Goal: Obtain resource: Download file/media

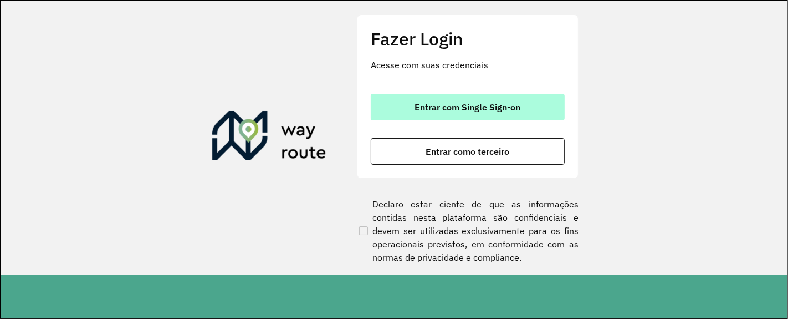
click at [503, 111] on span "Entrar com Single Sign-on" at bounding box center [468, 107] width 106 height 9
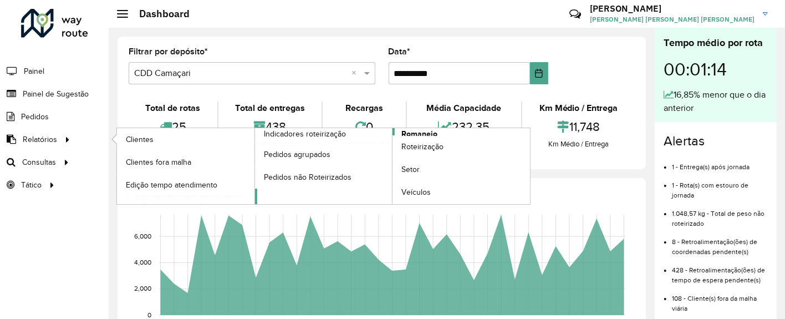
click at [407, 132] on span "Romaneio" at bounding box center [419, 134] width 36 height 12
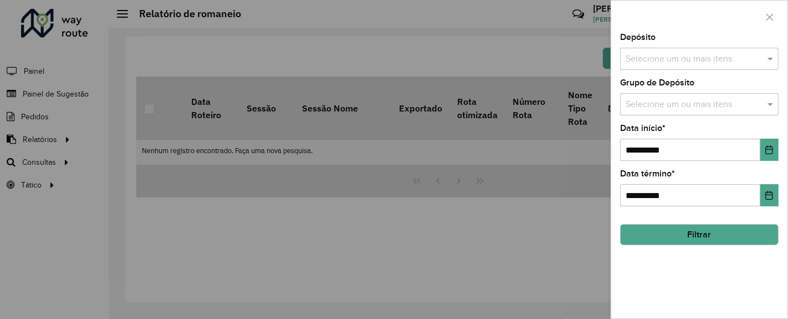
click at [715, 55] on input "text" at bounding box center [694, 59] width 142 height 13
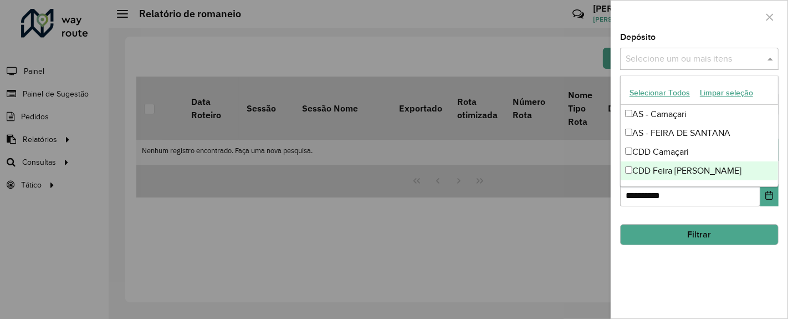
click at [694, 173] on div "CDD Feira [PERSON_NAME]" at bounding box center [700, 170] width 158 height 19
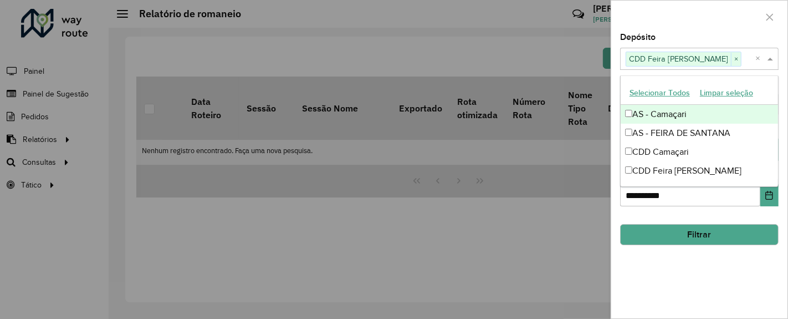
click at [724, 26] on div at bounding box center [699, 17] width 176 height 33
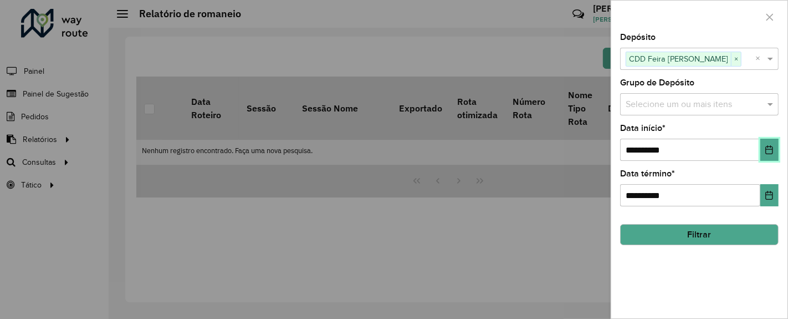
click at [775, 155] on button "Choose Date" at bounding box center [770, 150] width 18 height 22
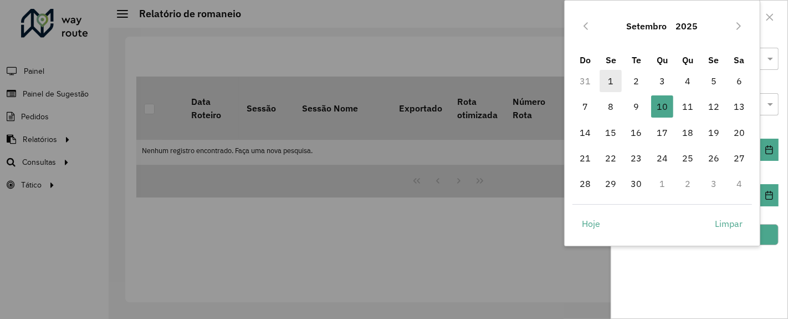
click at [613, 80] on span "1" at bounding box center [611, 81] width 22 height 22
type input "**********"
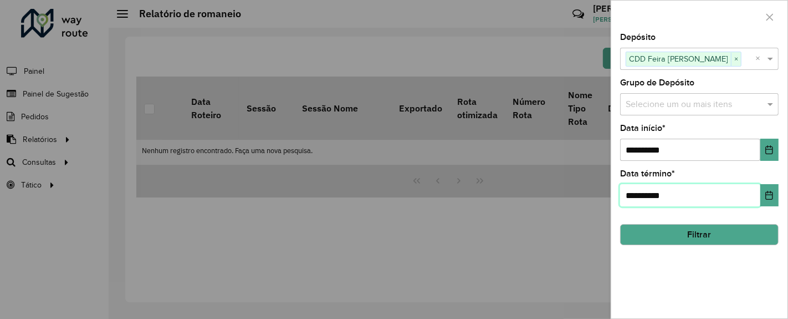
click at [701, 195] on input "**********" at bounding box center [690, 195] width 140 height 22
click at [773, 200] on button "Choose Date" at bounding box center [770, 195] width 18 height 22
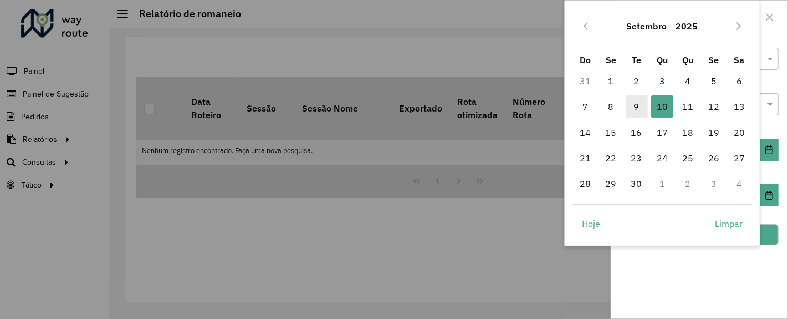
click at [638, 106] on span "9" at bounding box center [637, 106] width 22 height 22
type input "**********"
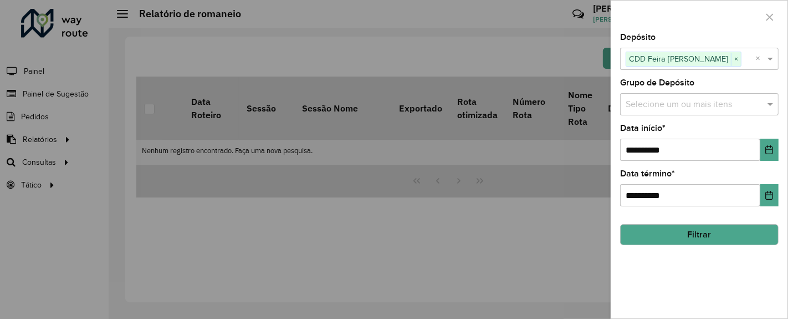
click at [695, 238] on button "Filtrar" at bounding box center [699, 234] width 159 height 21
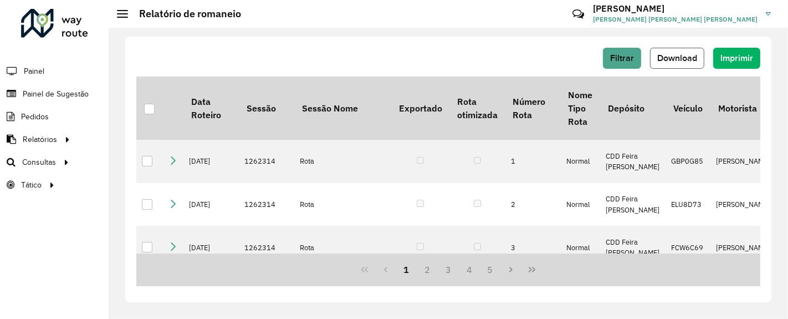
click at [685, 56] on span "Download" at bounding box center [677, 57] width 40 height 9
click at [620, 66] on button "Filtrar" at bounding box center [622, 58] width 38 height 21
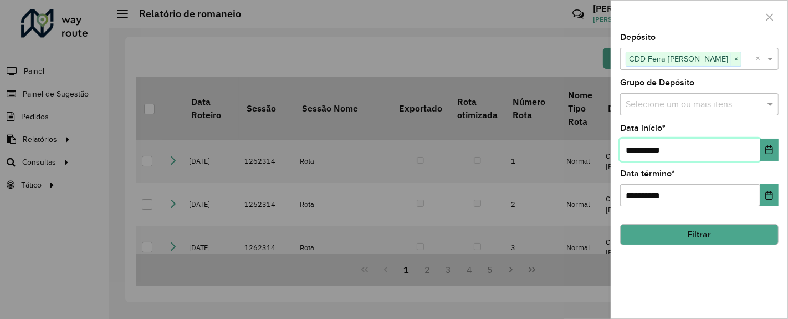
click at [708, 144] on input "**********" at bounding box center [690, 150] width 140 height 22
click at [767, 146] on icon "Choose Date" at bounding box center [769, 149] width 7 height 9
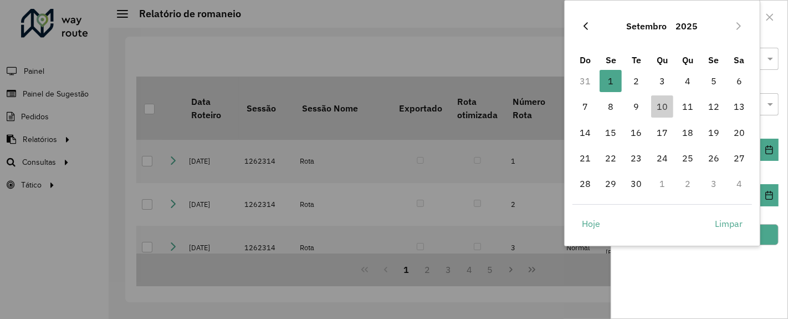
click at [587, 29] on icon "Previous Month" at bounding box center [586, 26] width 9 height 9
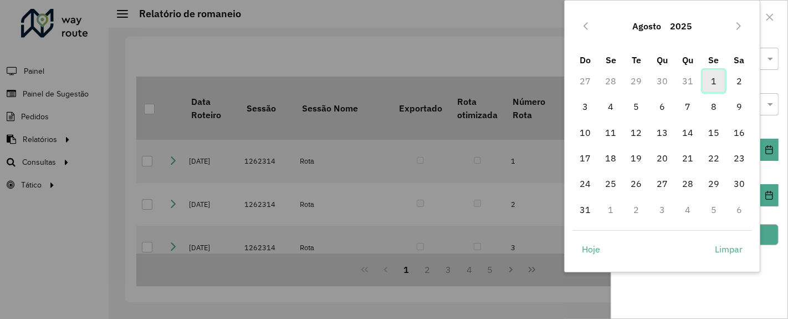
click at [713, 79] on span "1" at bounding box center [714, 81] width 22 height 22
type input "**********"
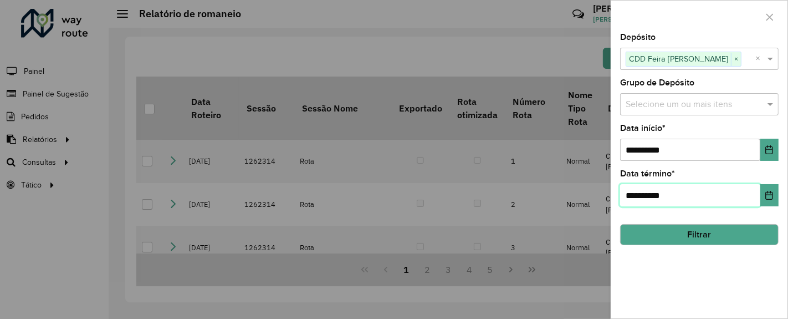
click at [750, 202] on input "**********" at bounding box center [690, 195] width 140 height 22
click at [770, 201] on button "Choose Date" at bounding box center [770, 195] width 18 height 22
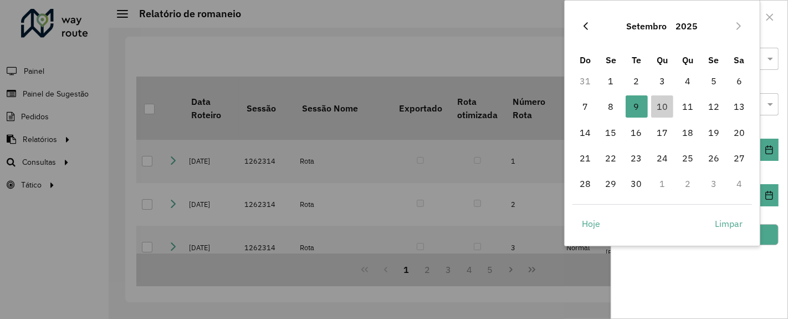
click at [589, 24] on icon "Previous Month" at bounding box center [586, 26] width 9 height 9
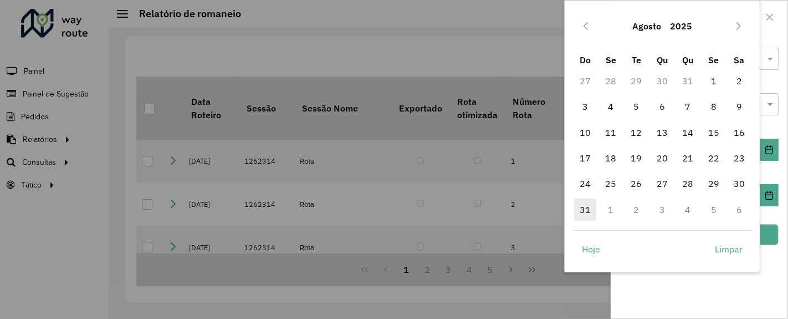
click at [589, 215] on span "31" at bounding box center [585, 209] width 22 height 22
type input "**********"
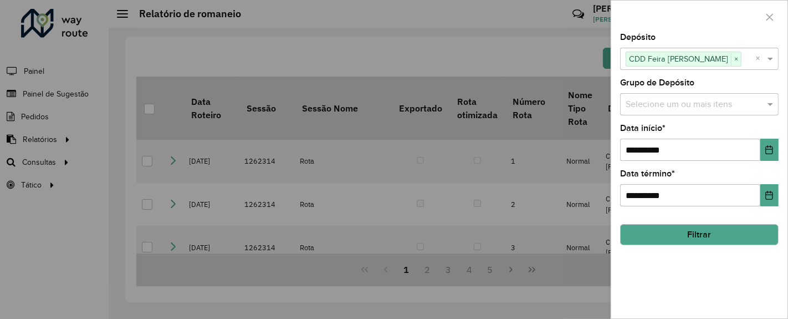
click at [726, 241] on button "Filtrar" at bounding box center [699, 234] width 159 height 21
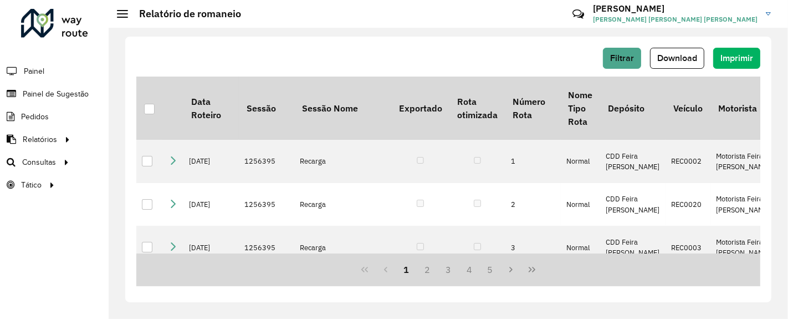
click at [668, 60] on span "Download" at bounding box center [677, 57] width 40 height 9
click at [670, 62] on span "Download" at bounding box center [677, 57] width 40 height 9
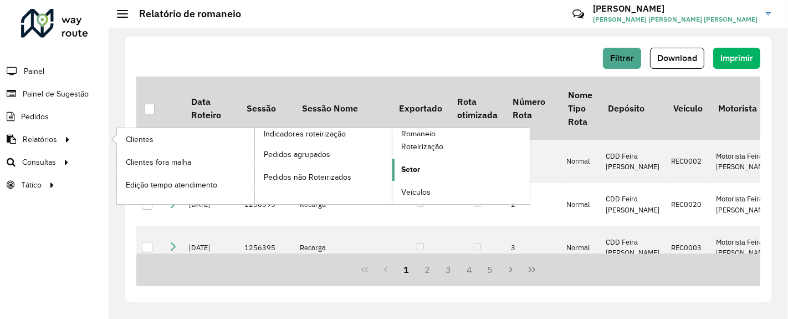
click at [411, 165] on span "Setor" at bounding box center [410, 170] width 19 height 12
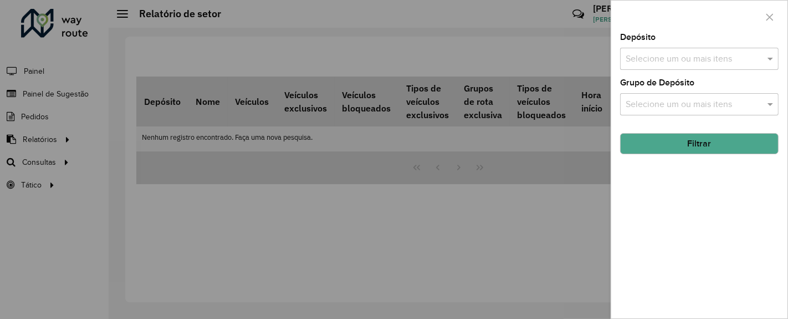
click at [706, 62] on input "text" at bounding box center [694, 59] width 142 height 13
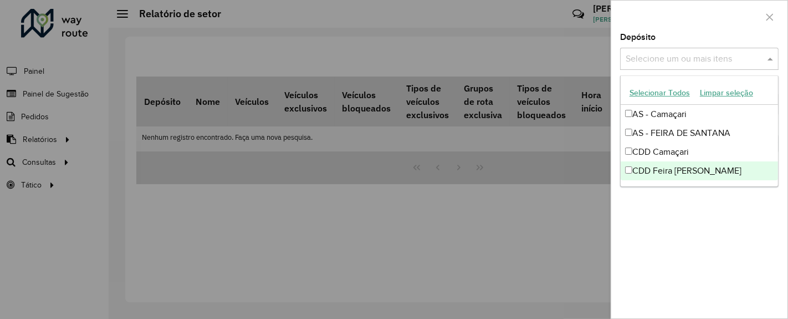
click at [639, 168] on div "CDD Feira [PERSON_NAME]" at bounding box center [700, 170] width 158 height 19
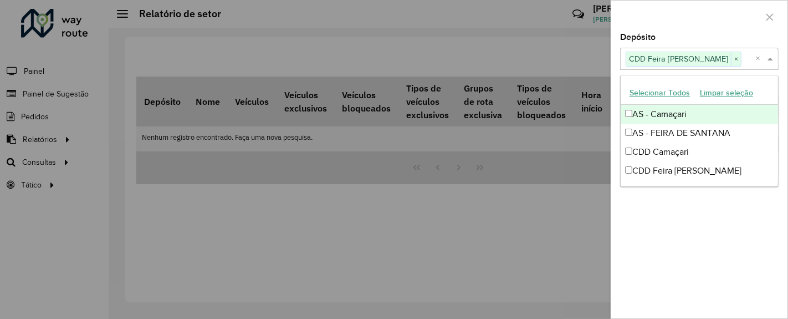
click at [686, 28] on div at bounding box center [699, 17] width 176 height 33
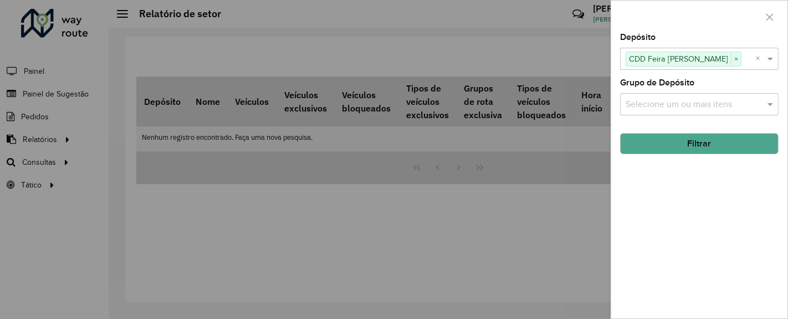
click at [712, 108] on input "text" at bounding box center [694, 104] width 142 height 13
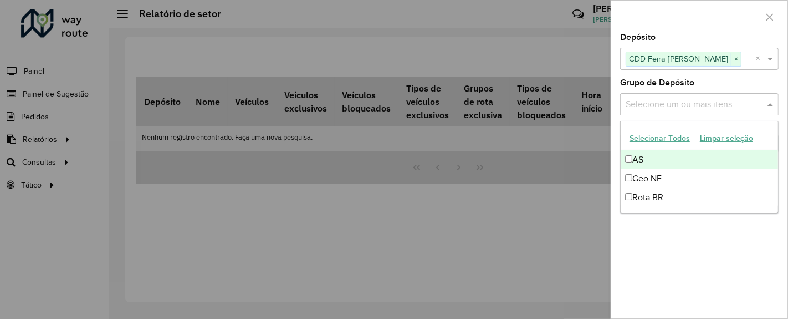
click at [712, 108] on input "text" at bounding box center [694, 104] width 142 height 13
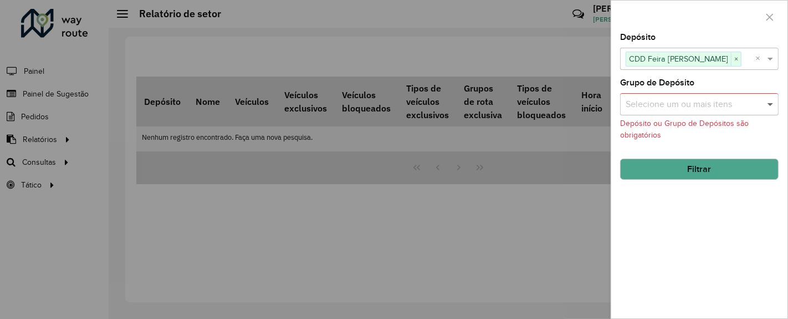
click at [773, 100] on span at bounding box center [772, 104] width 14 height 13
click at [746, 170] on button "Filtrar" at bounding box center [699, 169] width 159 height 21
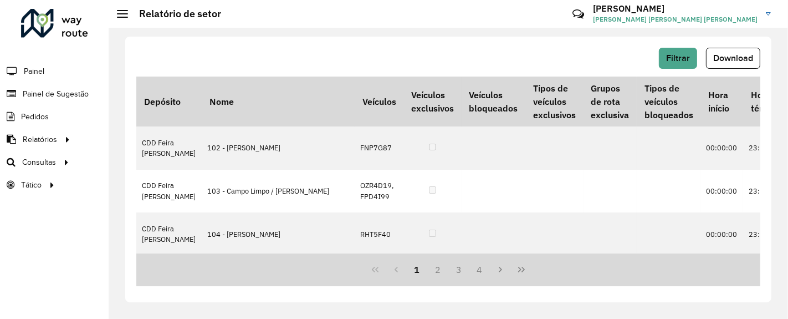
click at [747, 57] on span "Download" at bounding box center [733, 57] width 40 height 9
click at [723, 61] on span "Download" at bounding box center [733, 57] width 40 height 9
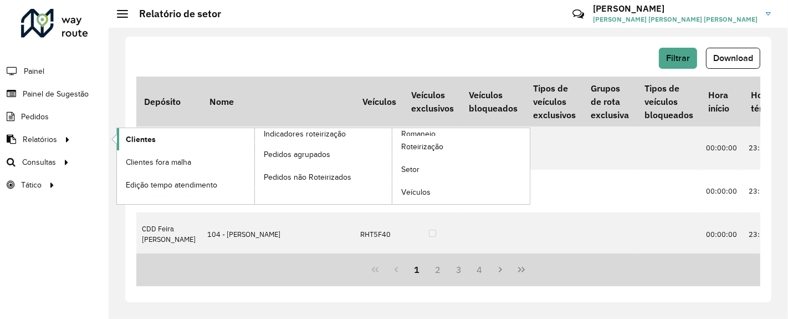
click at [135, 135] on span "Clientes" at bounding box center [141, 140] width 30 height 12
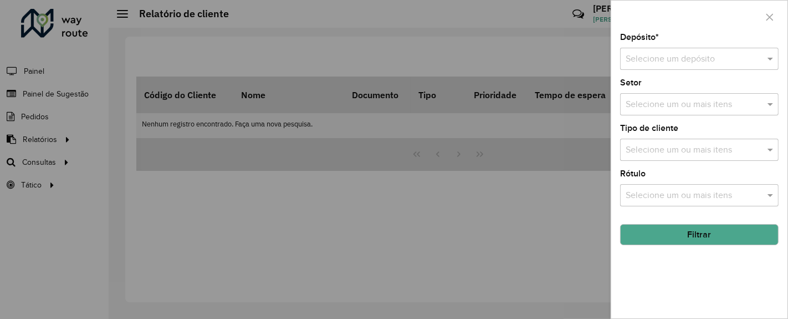
click at [675, 56] on input "text" at bounding box center [688, 59] width 125 height 13
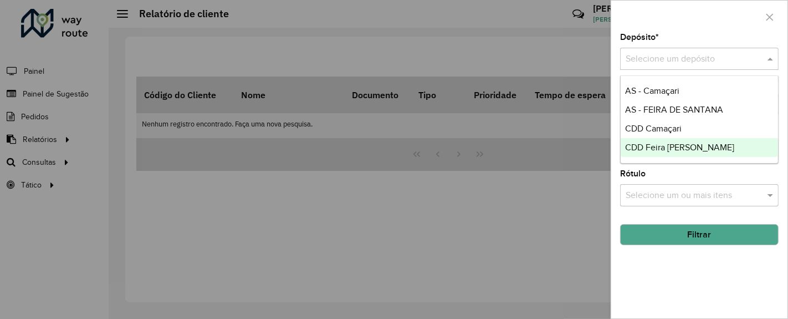
click at [691, 146] on span "CDD Feira [PERSON_NAME]" at bounding box center [679, 146] width 109 height 9
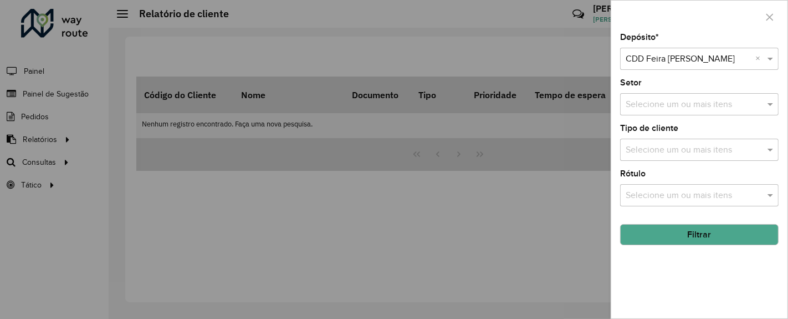
click at [732, 236] on button "Filtrar" at bounding box center [699, 234] width 159 height 21
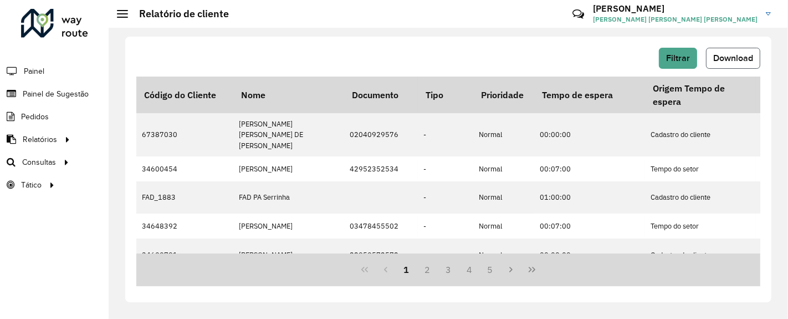
click at [730, 61] on span "Download" at bounding box center [733, 57] width 40 height 9
